Goal: Task Accomplishment & Management: Manage account settings

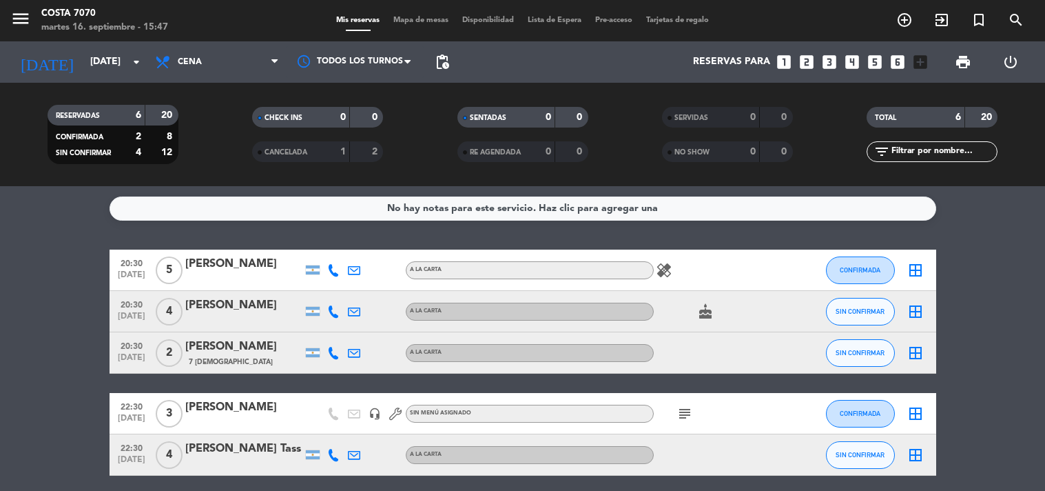
click at [19, 285] on bookings-row "20:30 sep. 17 5 Antonella Brovida A LA CARTA healing CONFIRMADA border_all 20:3…" at bounding box center [522, 392] width 1045 height 287
click at [445, 62] on span "pending_actions" at bounding box center [442, 62] width 17 height 17
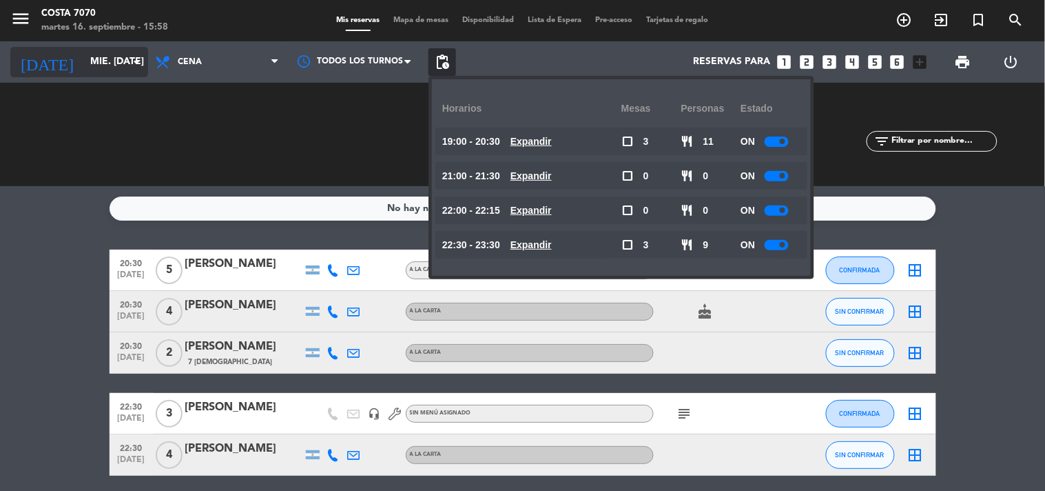
click at [104, 58] on input "mié. [DATE]" at bounding box center [148, 62] width 131 height 25
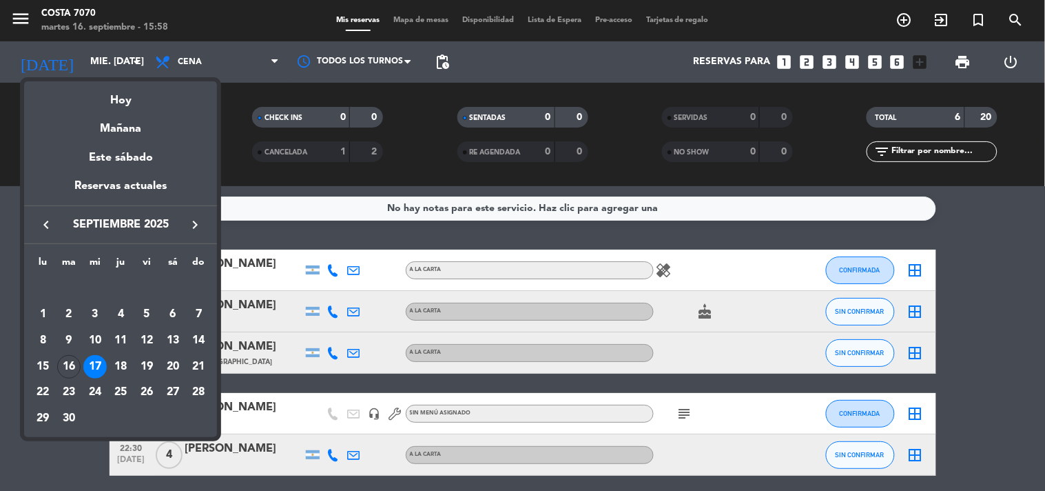
drag, startPoint x: 119, startPoint y: 371, endPoint x: 225, endPoint y: 311, distance: 122.1
click at [118, 370] on div "18" at bounding box center [120, 366] width 23 height 23
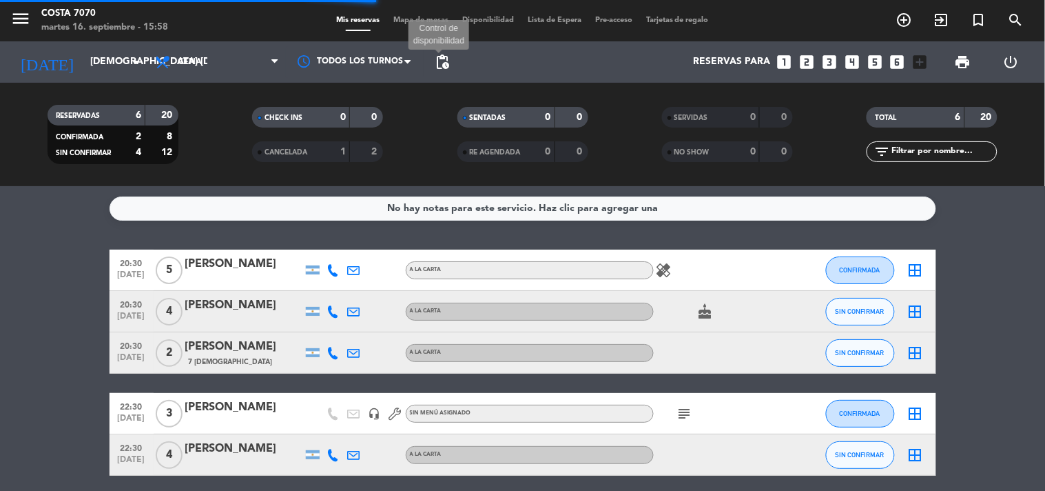
click at [441, 63] on span "pending_actions" at bounding box center [442, 62] width 17 height 17
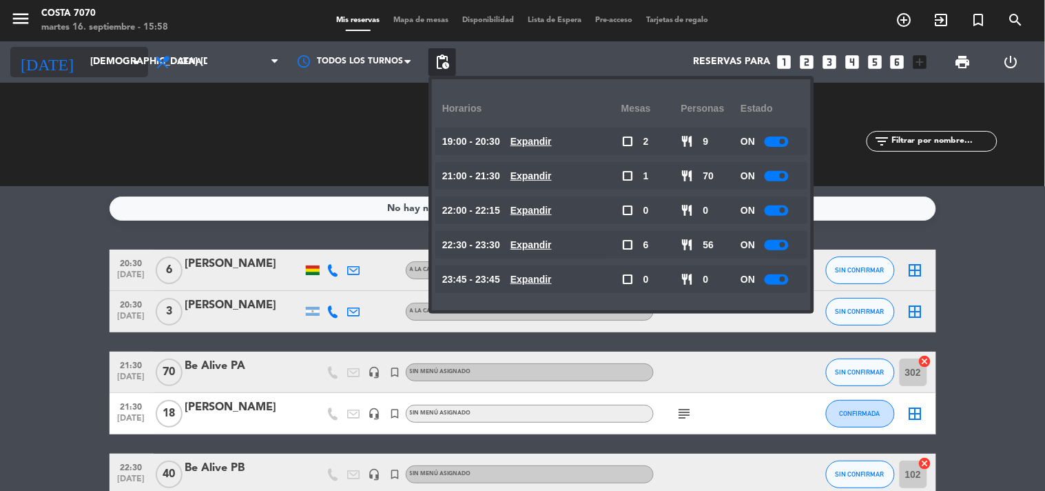
click at [109, 71] on input "[DEMOGRAPHIC_DATA] [DATE]" at bounding box center [148, 62] width 131 height 25
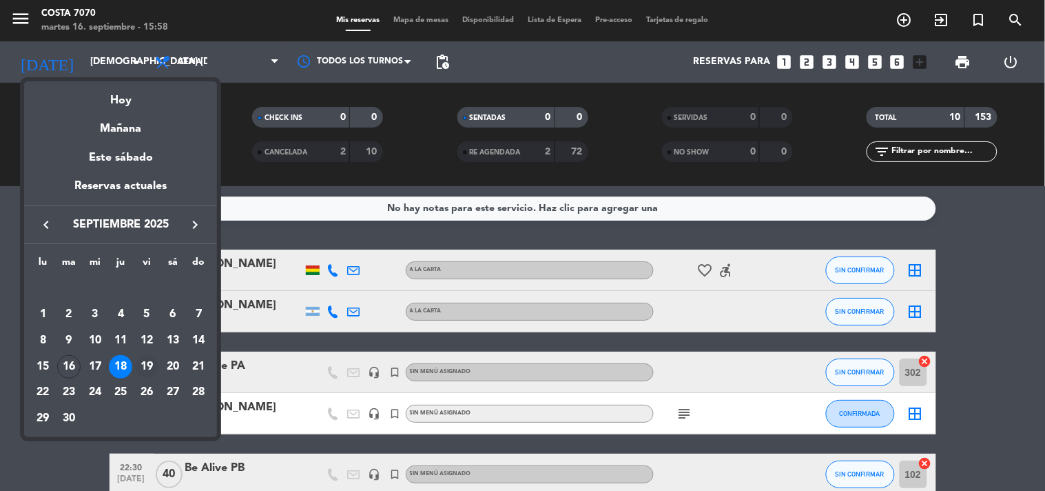
click at [150, 375] on div "19" at bounding box center [146, 366] width 23 height 23
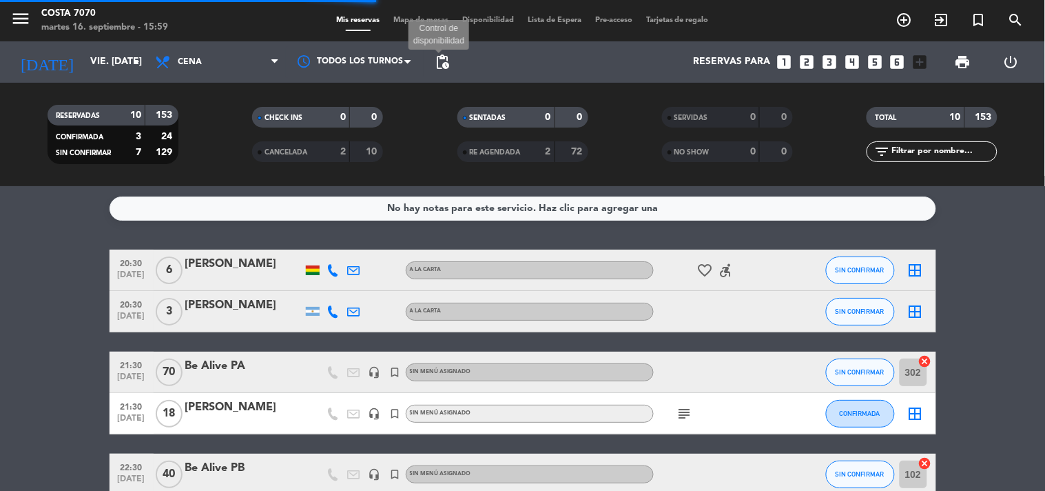
click at [436, 64] on span "pending_actions" at bounding box center [442, 62] width 17 height 17
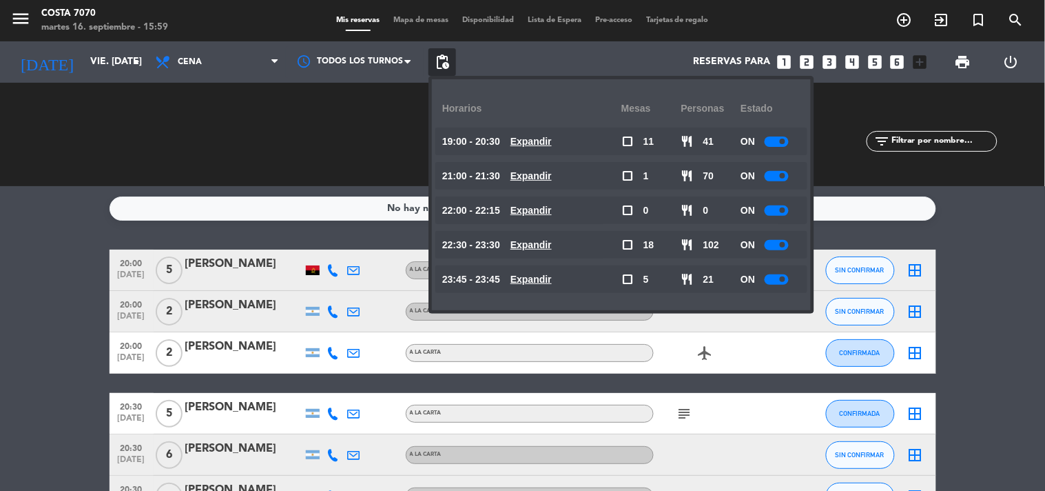
click at [313, 269] on div at bounding box center [313, 270] width 14 height 10
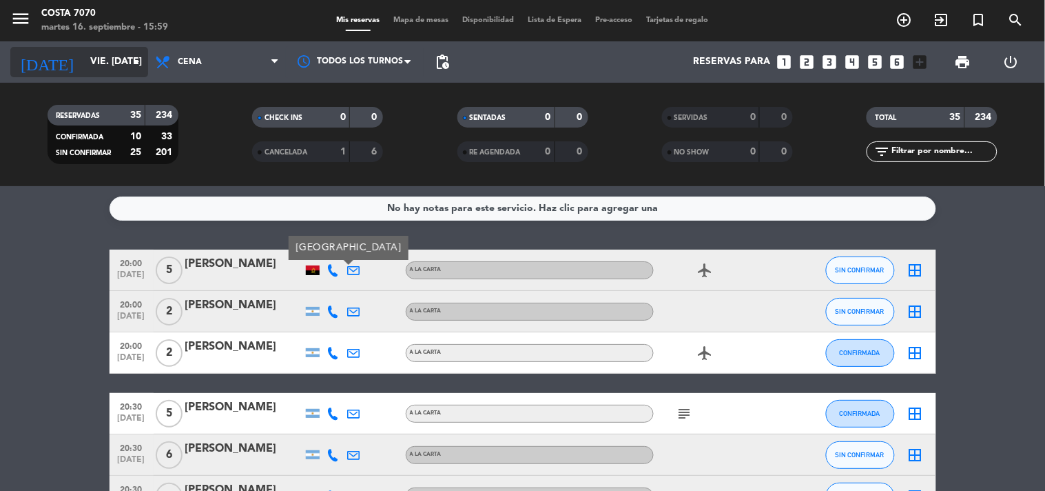
click at [101, 58] on input "vie. [DATE]" at bounding box center [148, 62] width 131 height 25
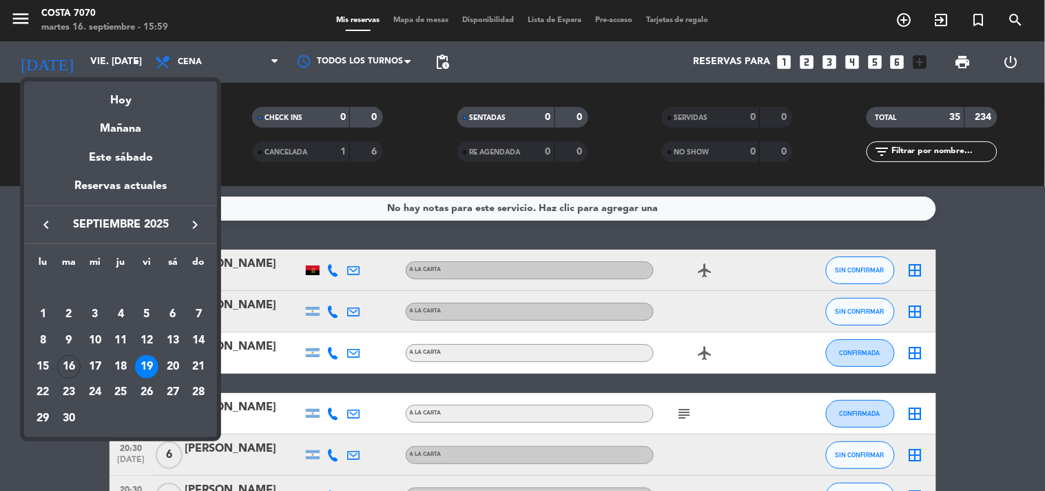
click at [174, 364] on div "20" at bounding box center [172, 366] width 23 height 23
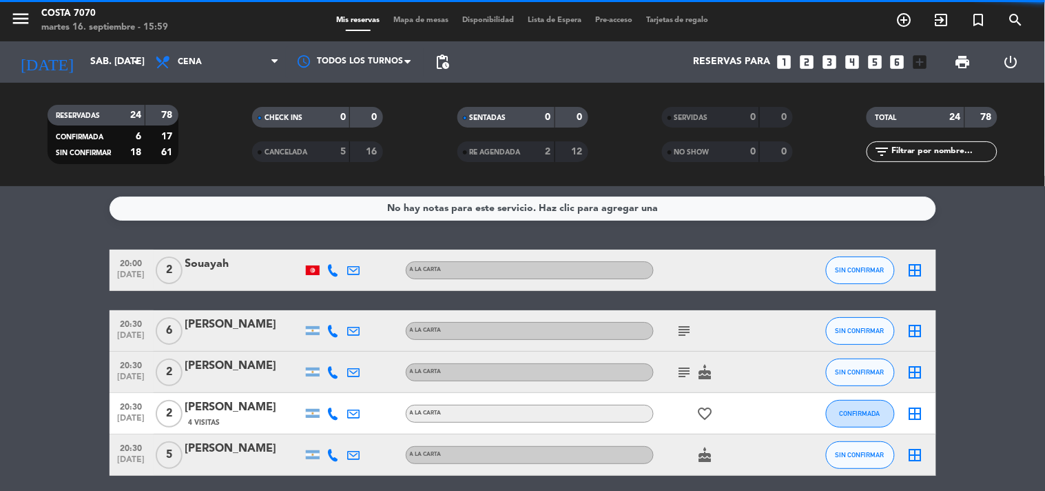
click at [443, 60] on span "pending_actions" at bounding box center [442, 62] width 17 height 17
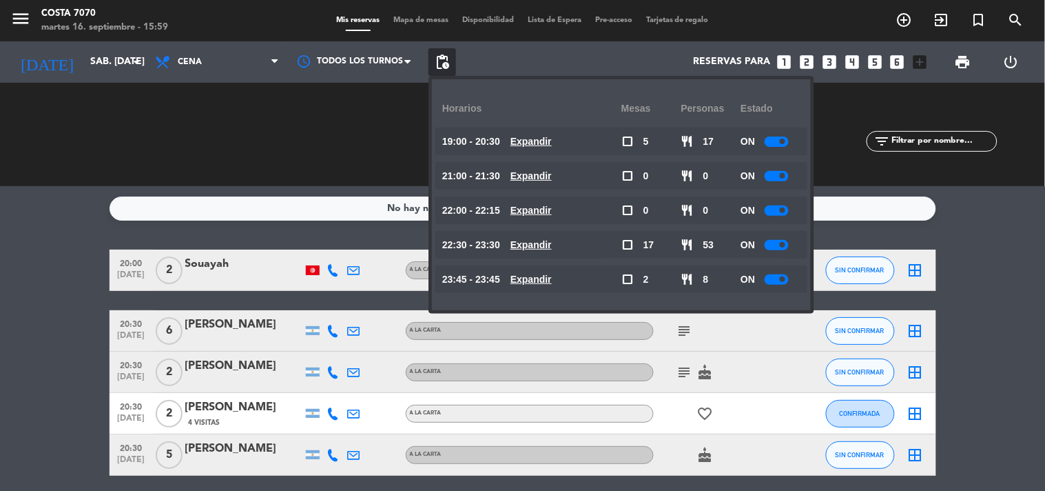
drag, startPoint x: 314, startPoint y: 269, endPoint x: 326, endPoint y: 269, distance: 11.7
click at [314, 269] on div at bounding box center [313, 270] width 14 height 10
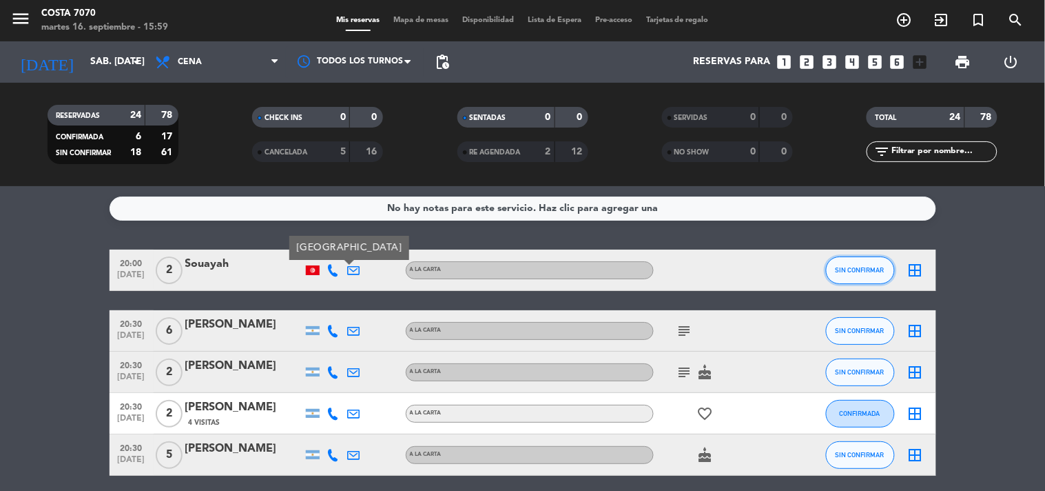
click at [876, 267] on span "SIN CONFIRMAR" at bounding box center [860, 270] width 49 height 8
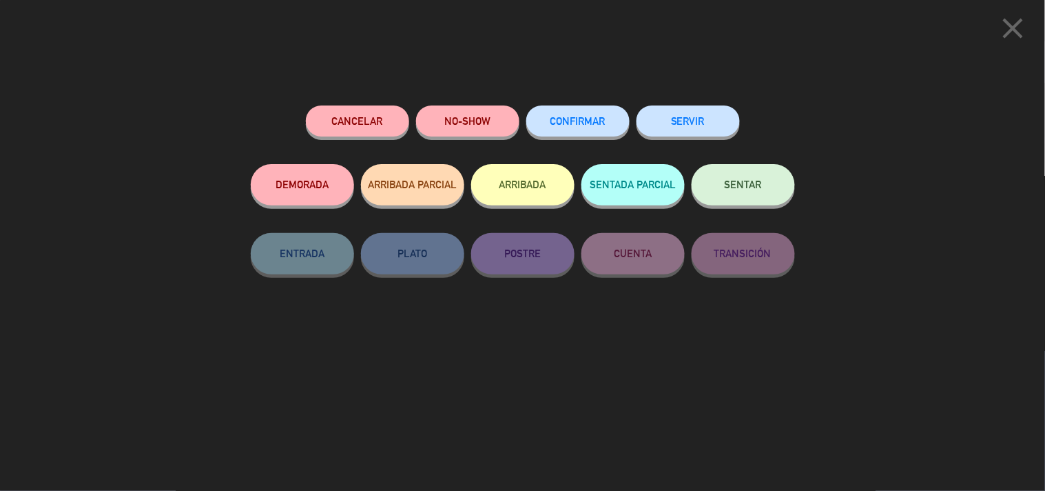
click at [364, 124] on button "Cancelar" at bounding box center [357, 120] width 103 height 31
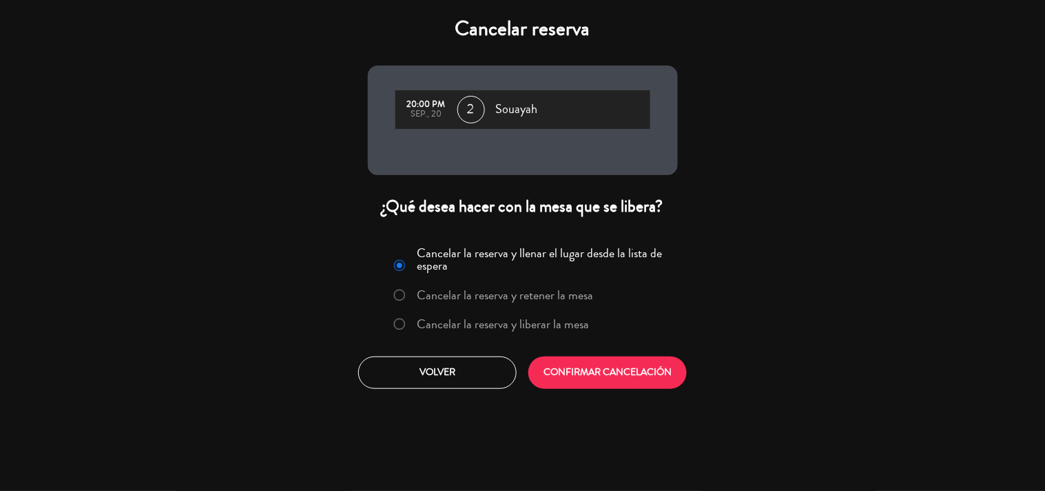
click at [510, 335] on div "Cancelar la reserva y llenar el lugar desde la lista de espera Cancelar la rese…" at bounding box center [523, 291] width 292 height 101
drag, startPoint x: 519, startPoint y: 325, endPoint x: 526, endPoint y: 351, distance: 27.1
click at [519, 326] on label "Cancelar la reserva y liberar la mesa" at bounding box center [503, 324] width 172 height 12
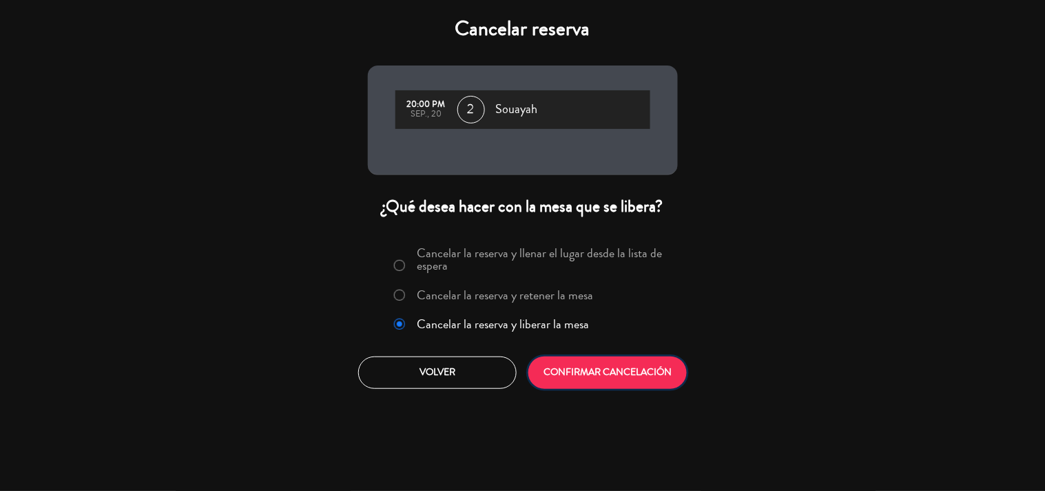
click at [549, 376] on button "CONFIRMAR CANCELACIÓN" at bounding box center [608, 372] width 158 height 32
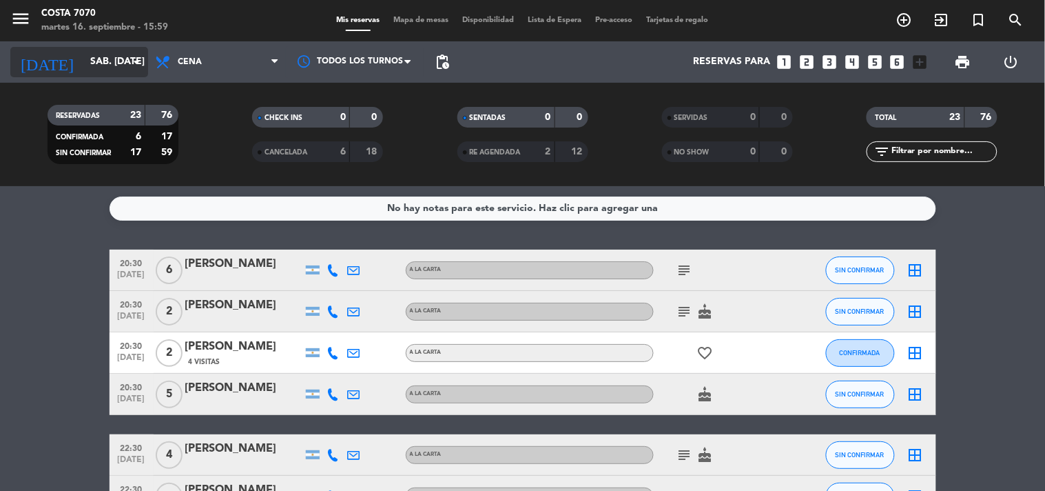
click at [95, 72] on input "sáb. [DATE]" at bounding box center [148, 62] width 131 height 25
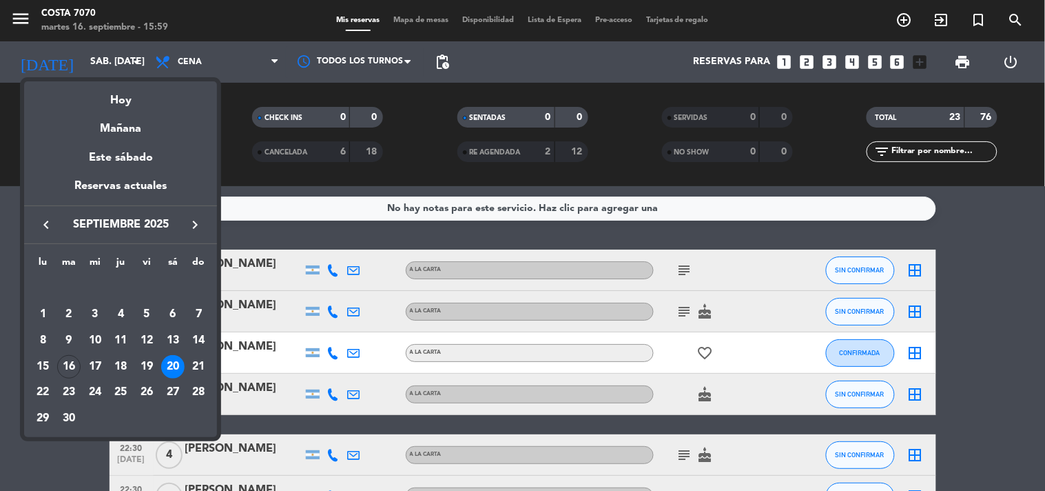
click at [152, 362] on div "19" at bounding box center [146, 366] width 23 height 23
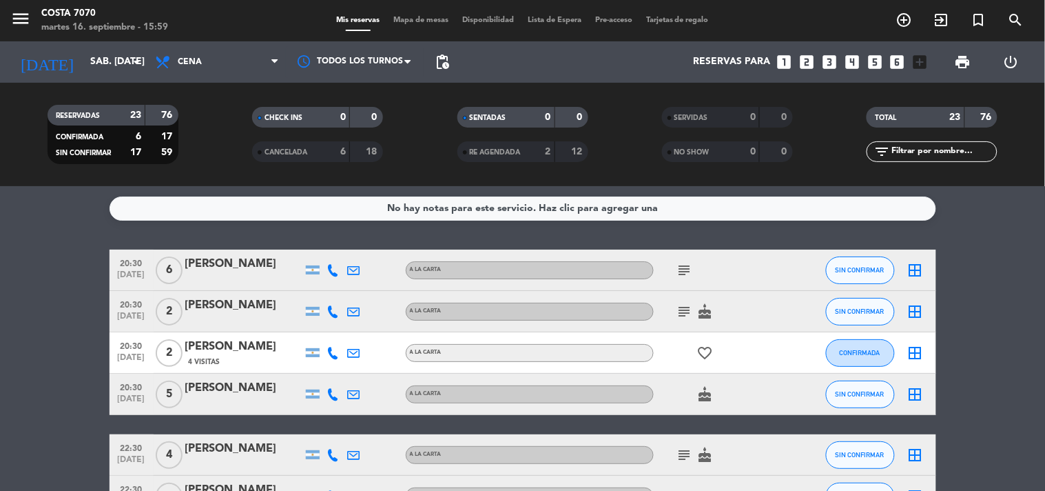
type input "vie. [DATE]"
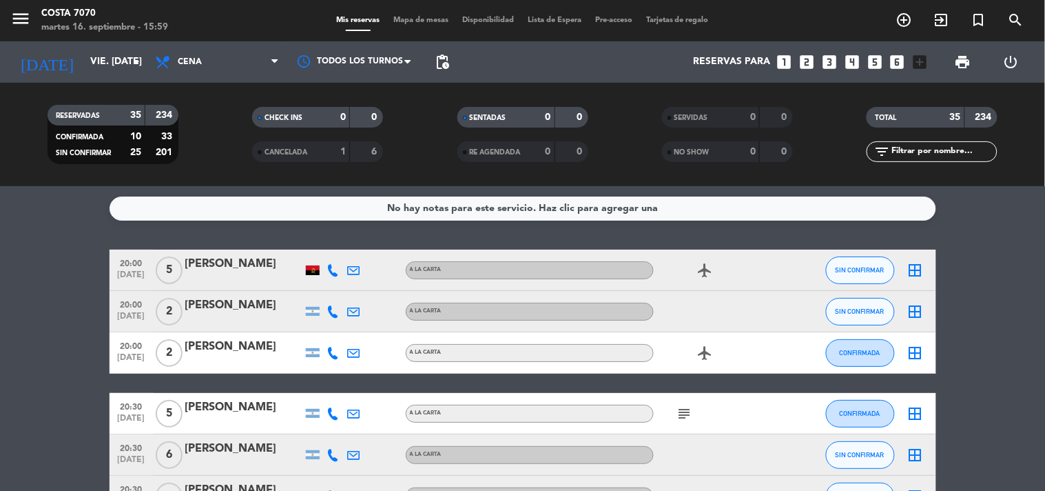
drag, startPoint x: 312, startPoint y: 269, endPoint x: 353, endPoint y: 266, distance: 40.8
click at [314, 269] on div at bounding box center [313, 270] width 14 height 10
click at [841, 273] on button "SIN CONFIRMAR" at bounding box center [860, 270] width 69 height 28
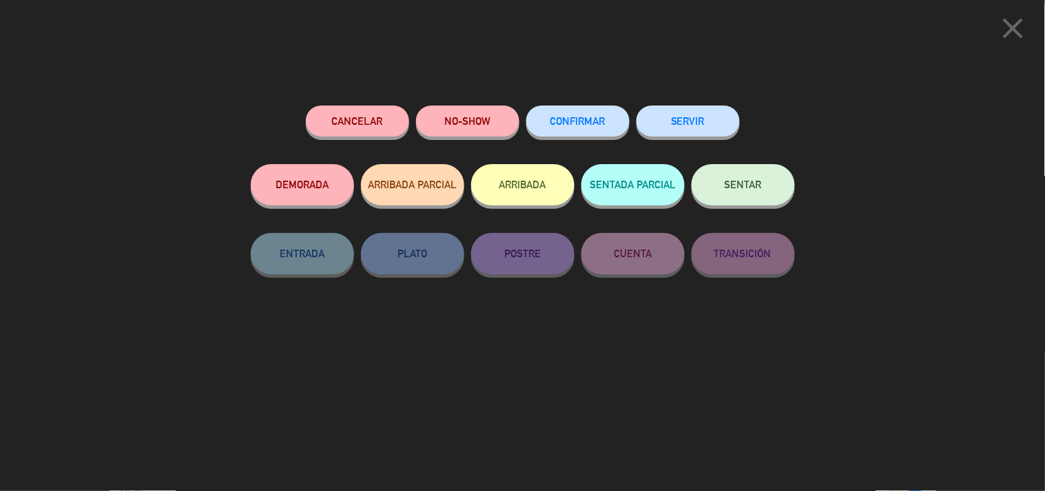
click at [389, 135] on div "Cancelar" at bounding box center [357, 134] width 103 height 59
click at [382, 132] on button "Cancelar" at bounding box center [357, 120] width 103 height 31
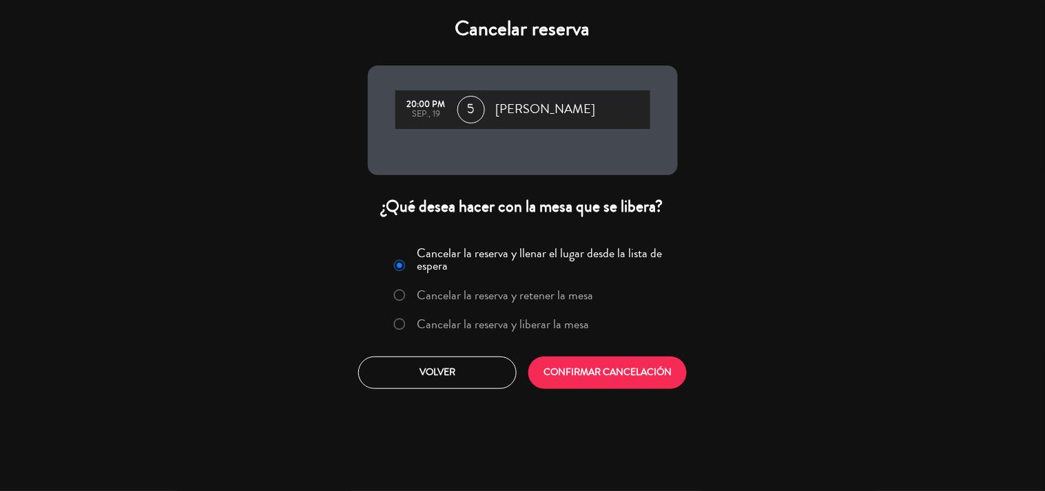
click at [515, 322] on label "Cancelar la reserva y liberar la mesa" at bounding box center [503, 324] width 172 height 12
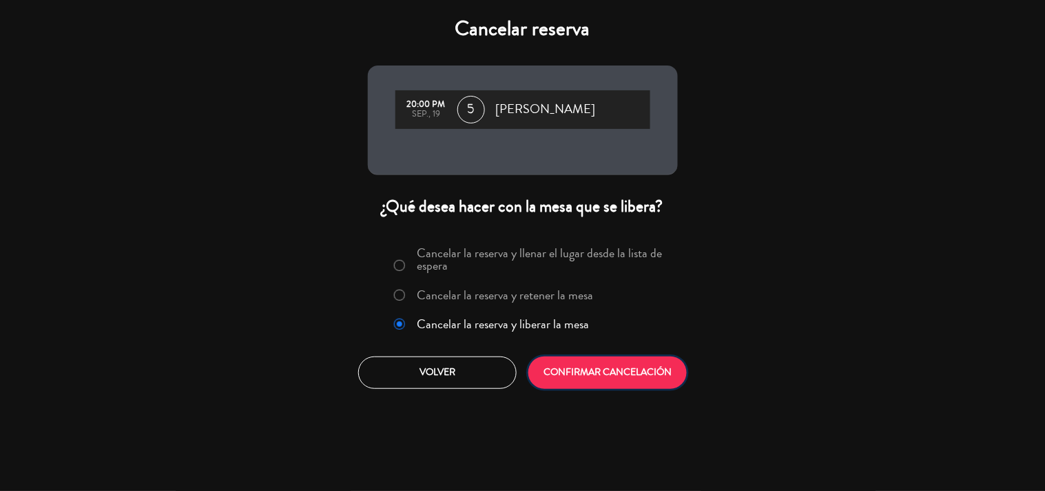
click at [565, 376] on button "CONFIRMAR CANCELACIÓN" at bounding box center [608, 372] width 158 height 32
